Goal: Check status

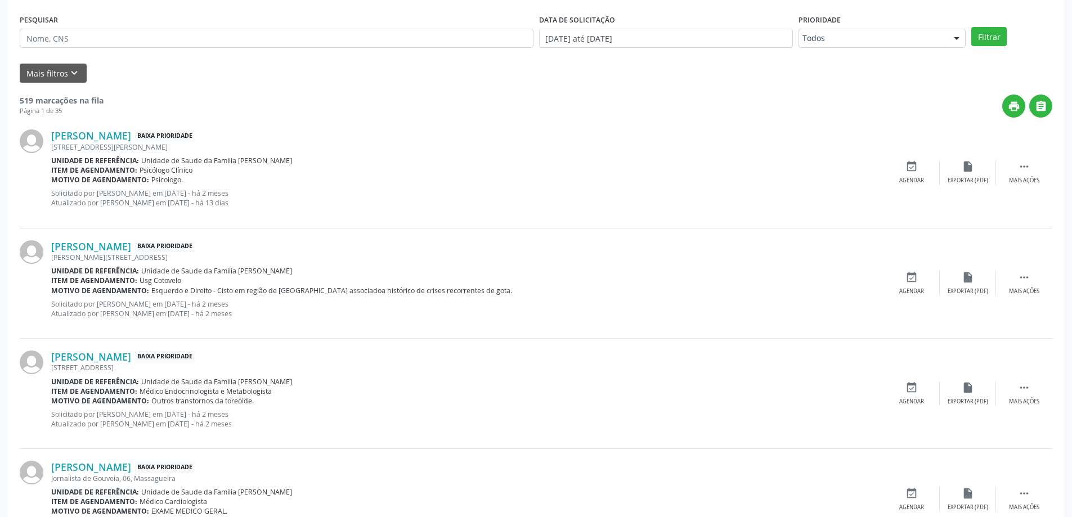
scroll to position [113, 0]
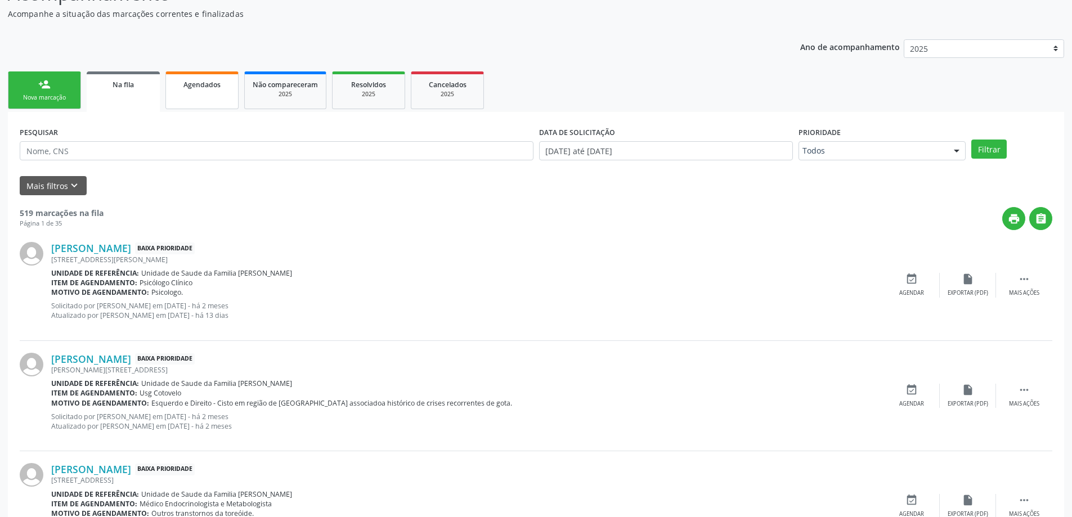
click at [186, 91] on link "Agendados" at bounding box center [201, 90] width 73 height 38
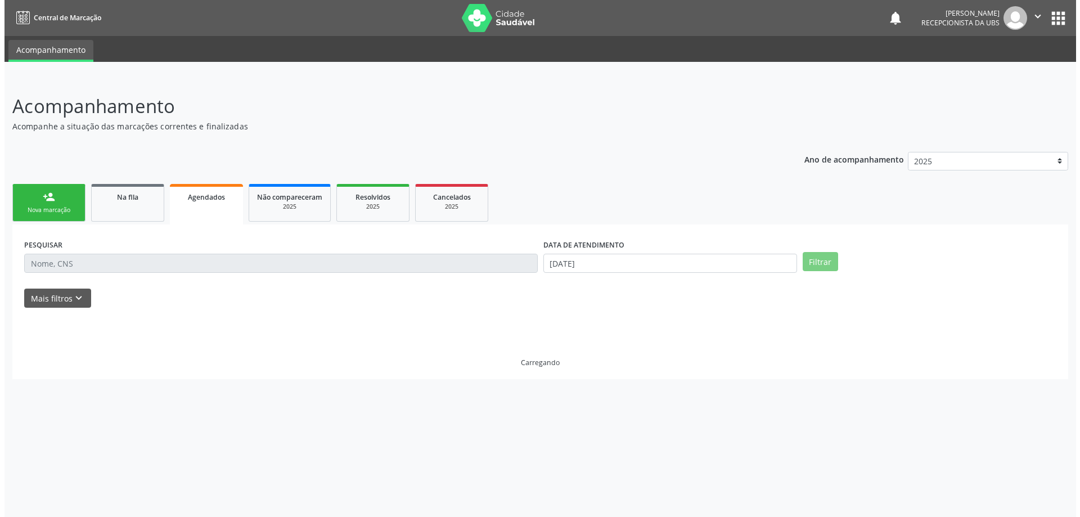
scroll to position [0, 0]
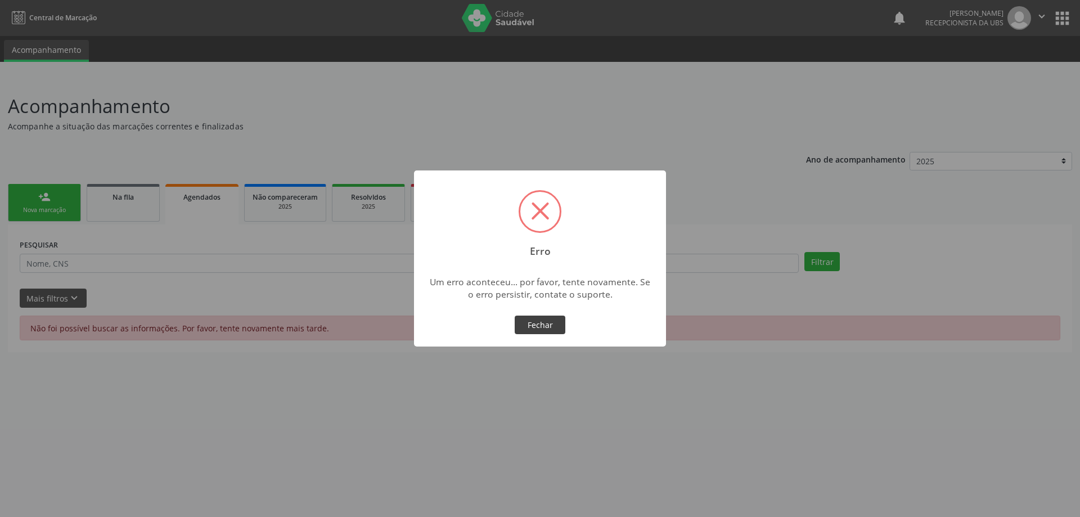
click at [526, 324] on button "Fechar" at bounding box center [540, 325] width 51 height 19
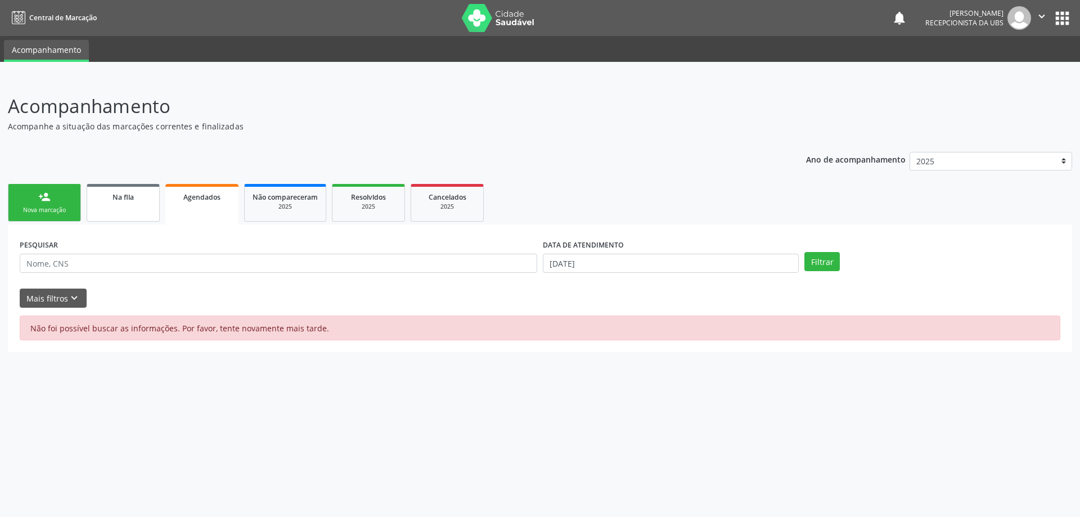
click at [146, 193] on div "Na fila" at bounding box center [123, 197] width 56 height 12
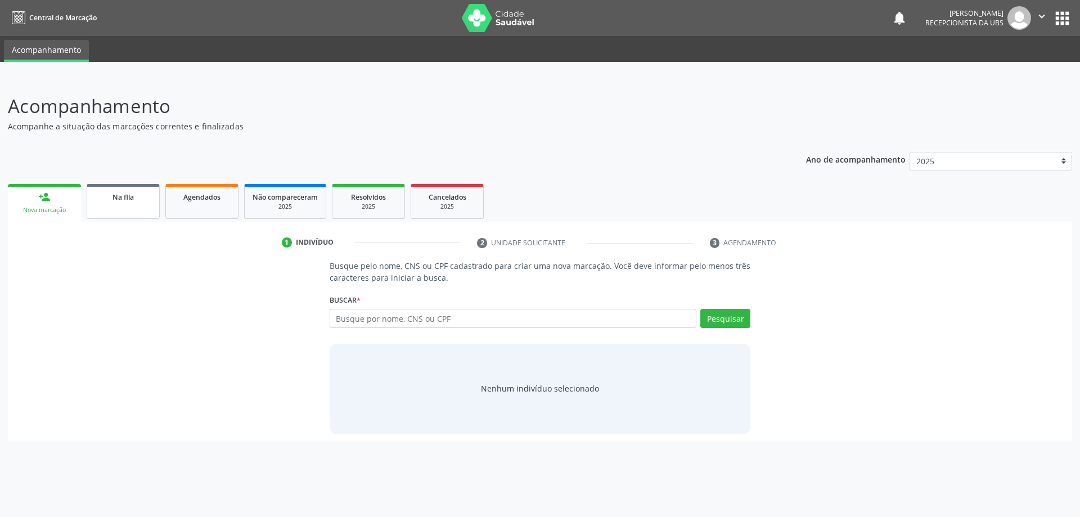
click at [99, 214] on link "Na fila" at bounding box center [123, 201] width 73 height 35
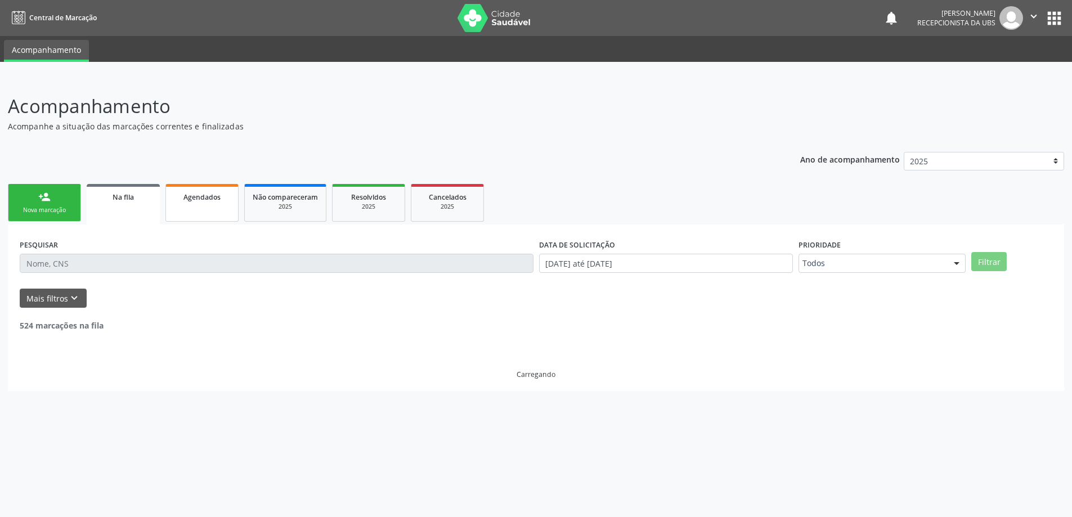
click at [175, 191] on div "Agendados" at bounding box center [202, 197] width 56 height 12
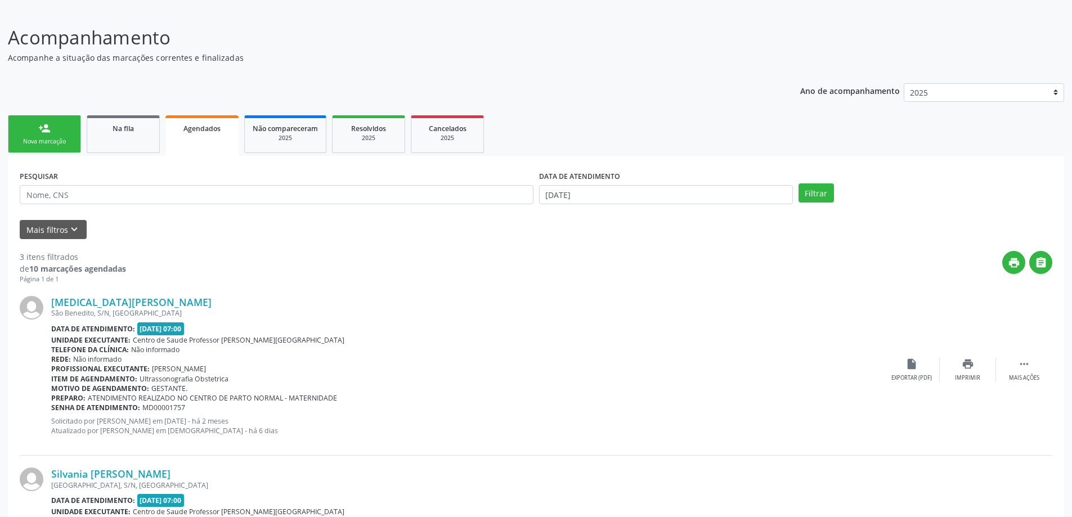
scroll to position [33, 0]
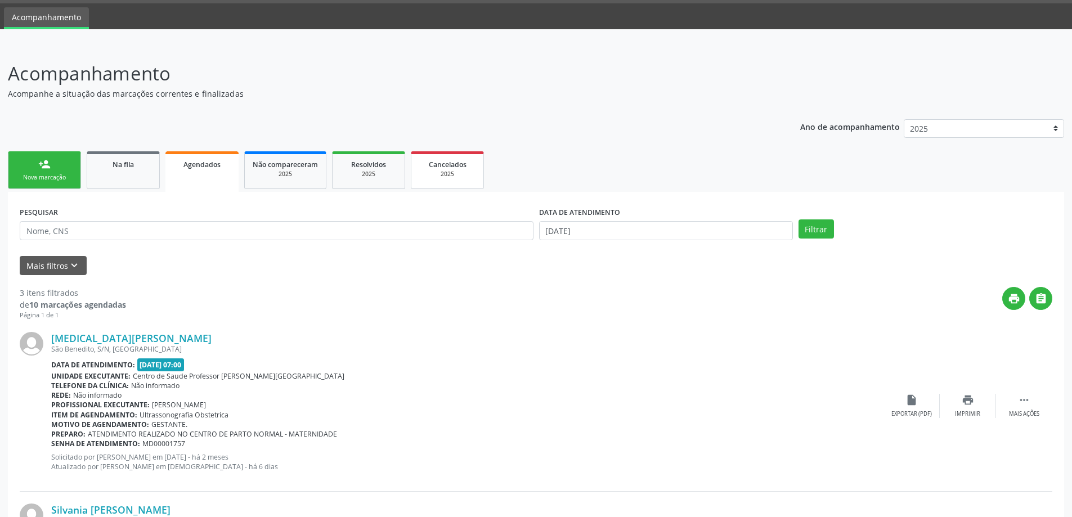
click at [428, 164] on div "Cancelados" at bounding box center [447, 164] width 56 height 12
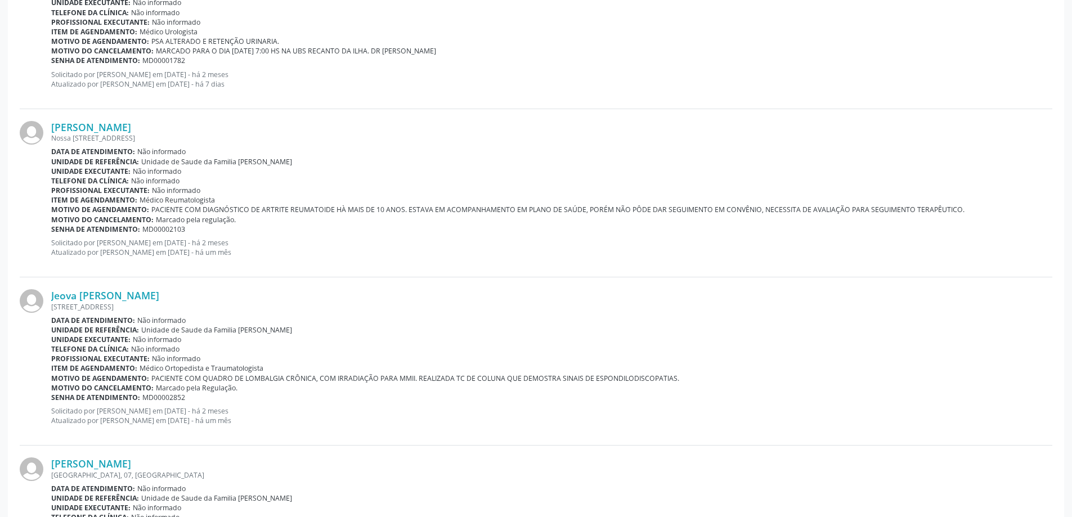
scroll to position [563, 0]
